Goal: Task Accomplishment & Management: Use online tool/utility

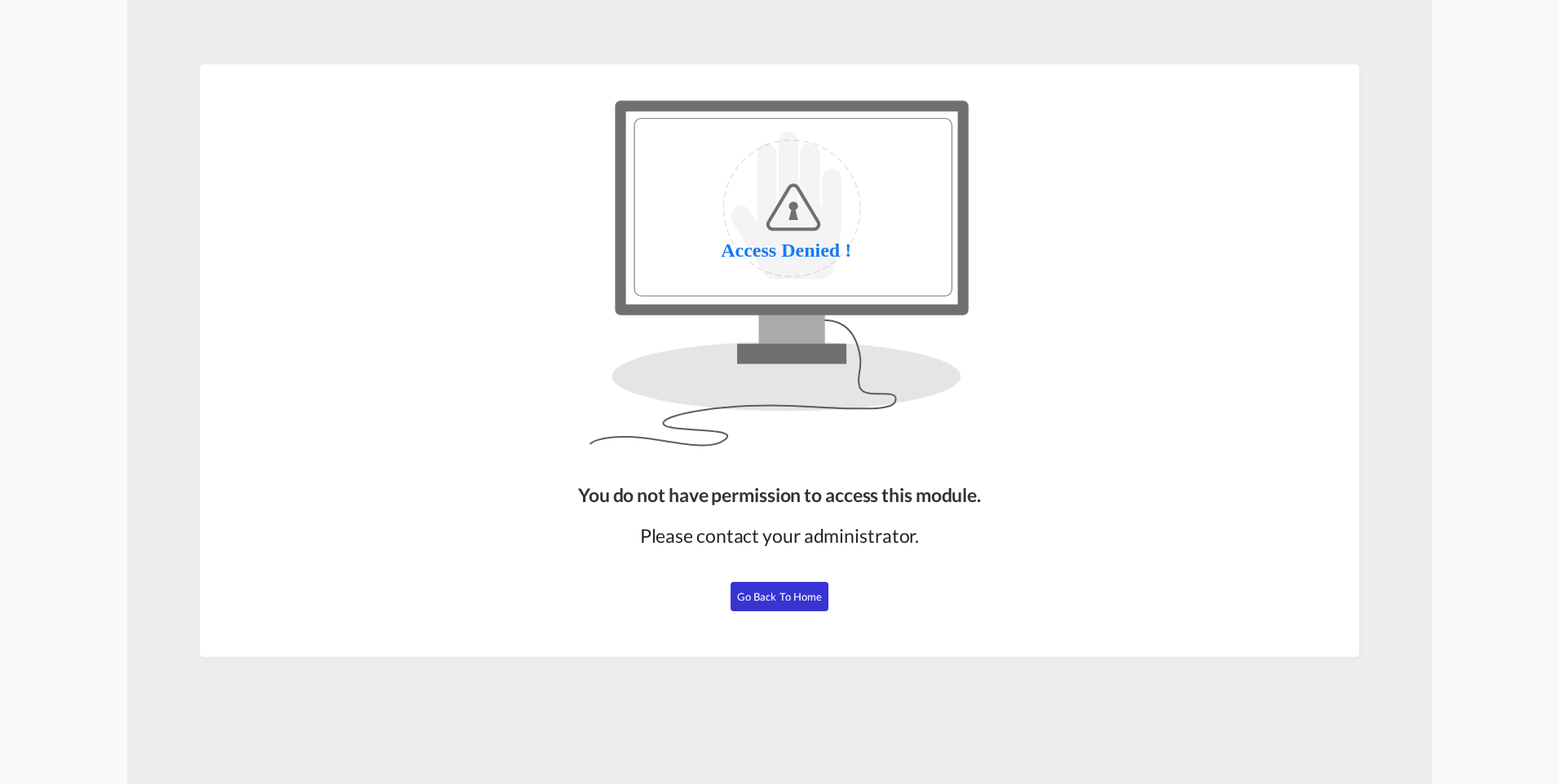
click at [769, 602] on span "Go Back to Home" at bounding box center [779, 597] width 85 height 13
